Goal: Find contact information: Find contact information

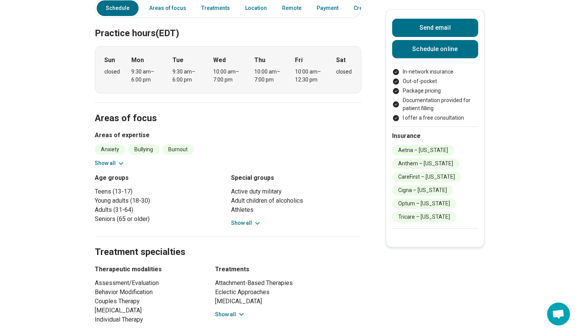
scroll to position [201, 0]
click at [120, 164] on icon at bounding box center [121, 164] width 8 height 8
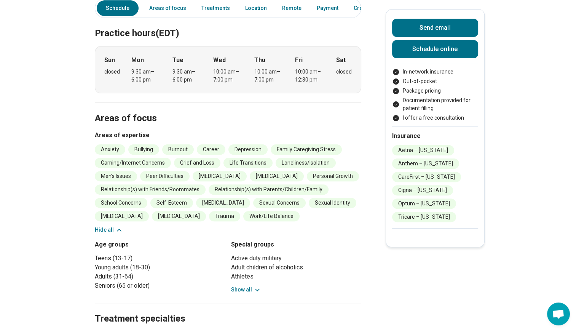
click at [241, 153] on li "Depression" at bounding box center [247, 149] width 39 height 10
click at [235, 127] on section "Areas of focus Areas of expertise Anxiety Bullying Burnout Career Depression Fa…" at bounding box center [228, 202] width 267 height 201
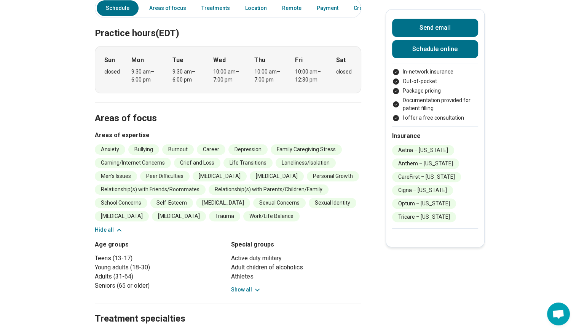
click at [235, 127] on section "Areas of focus Areas of expertise Anxiety Bullying Burnout Career Depression Fa…" at bounding box center [228, 202] width 267 height 201
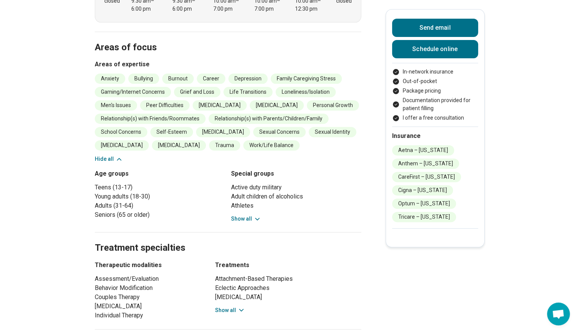
scroll to position [273, 0]
click at [247, 216] on button "Show all" at bounding box center [246, 218] width 30 height 8
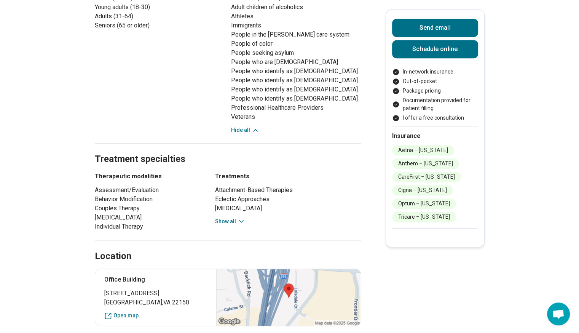
scroll to position [461, 0]
click at [239, 226] on div "Treatments Attachment-Based Therapies Eclectic Approaches Gestalt Therapy Motiv…" at bounding box center [288, 200] width 146 height 59
click at [237, 220] on button "Show all" at bounding box center [230, 221] width 30 height 8
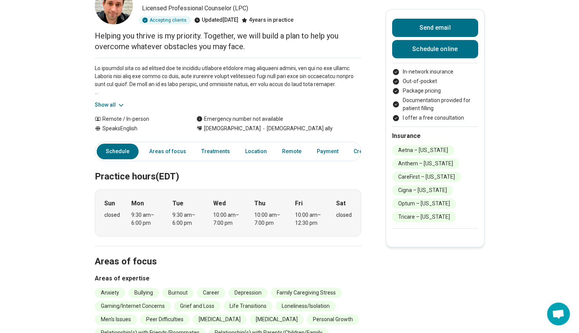
scroll to position [56, 0]
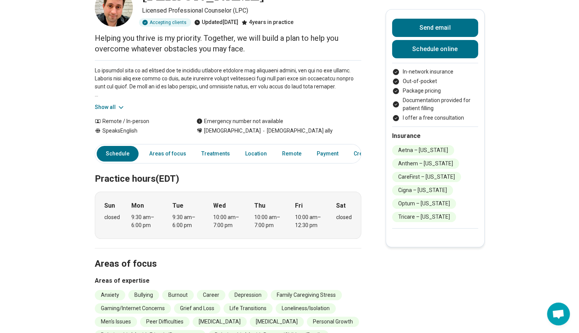
click at [111, 107] on button "Show all" at bounding box center [110, 107] width 30 height 8
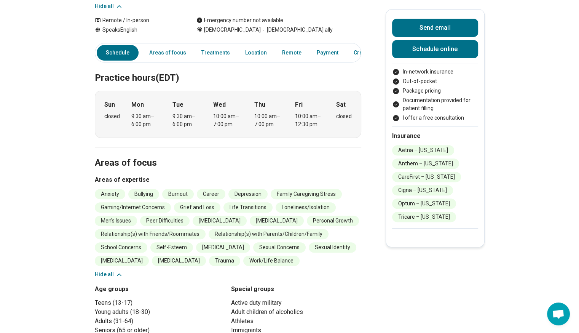
scroll to position [235, 0]
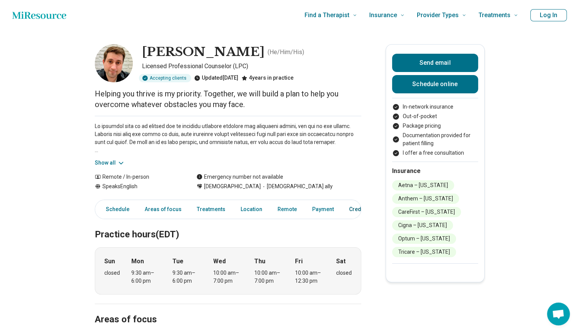
click at [345, 203] on link "Credentials" at bounding box center [364, 209] width 38 height 16
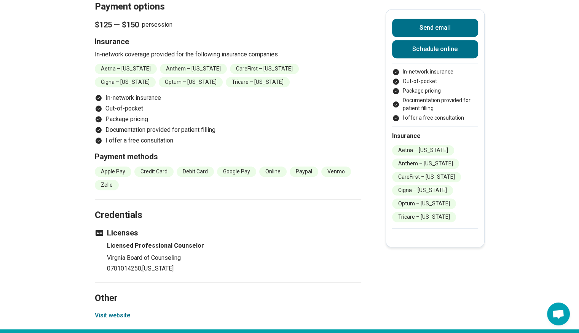
scroll to position [774, 0]
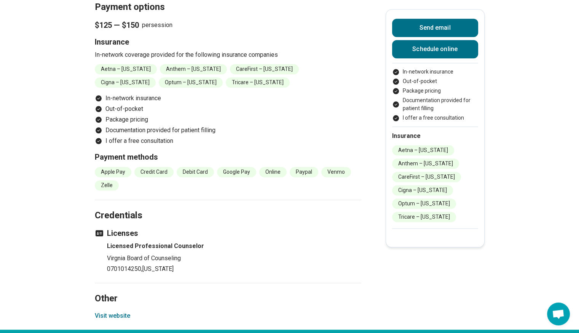
click at [266, 68] on li "CareFirst – [US_STATE]" at bounding box center [264, 69] width 69 height 10
click at [180, 110] on li "Out-of-pocket" at bounding box center [228, 108] width 267 height 9
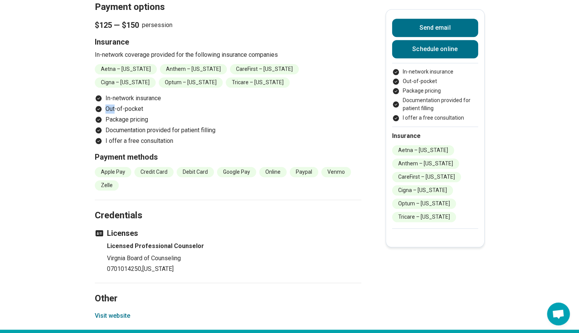
click at [180, 110] on li "Out-of-pocket" at bounding box center [228, 108] width 267 height 9
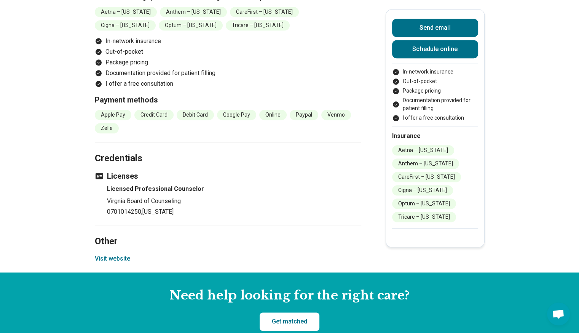
scroll to position [886, 6]
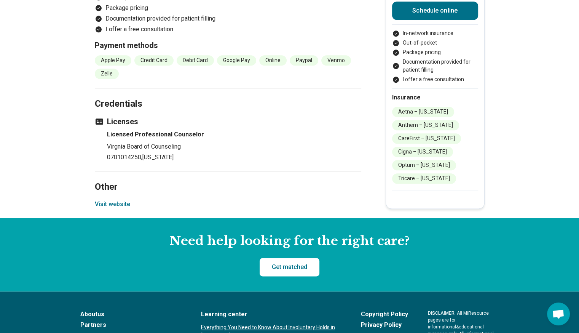
click at [110, 203] on button "Visit website" at bounding box center [112, 203] width 35 height 9
click at [122, 201] on button "Visit website" at bounding box center [112, 203] width 35 height 9
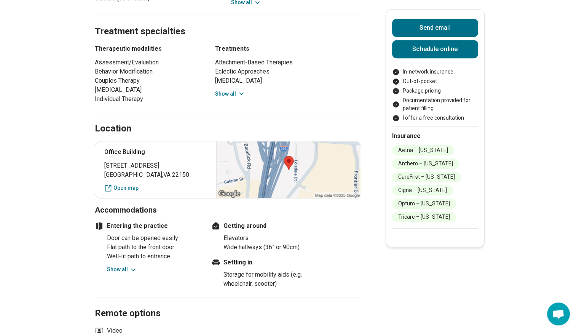
scroll to position [0, 0]
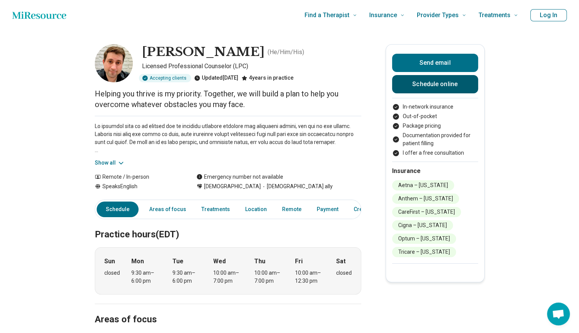
click at [398, 86] on link "Schedule online" at bounding box center [435, 84] width 86 height 18
